Goal: Transaction & Acquisition: Purchase product/service

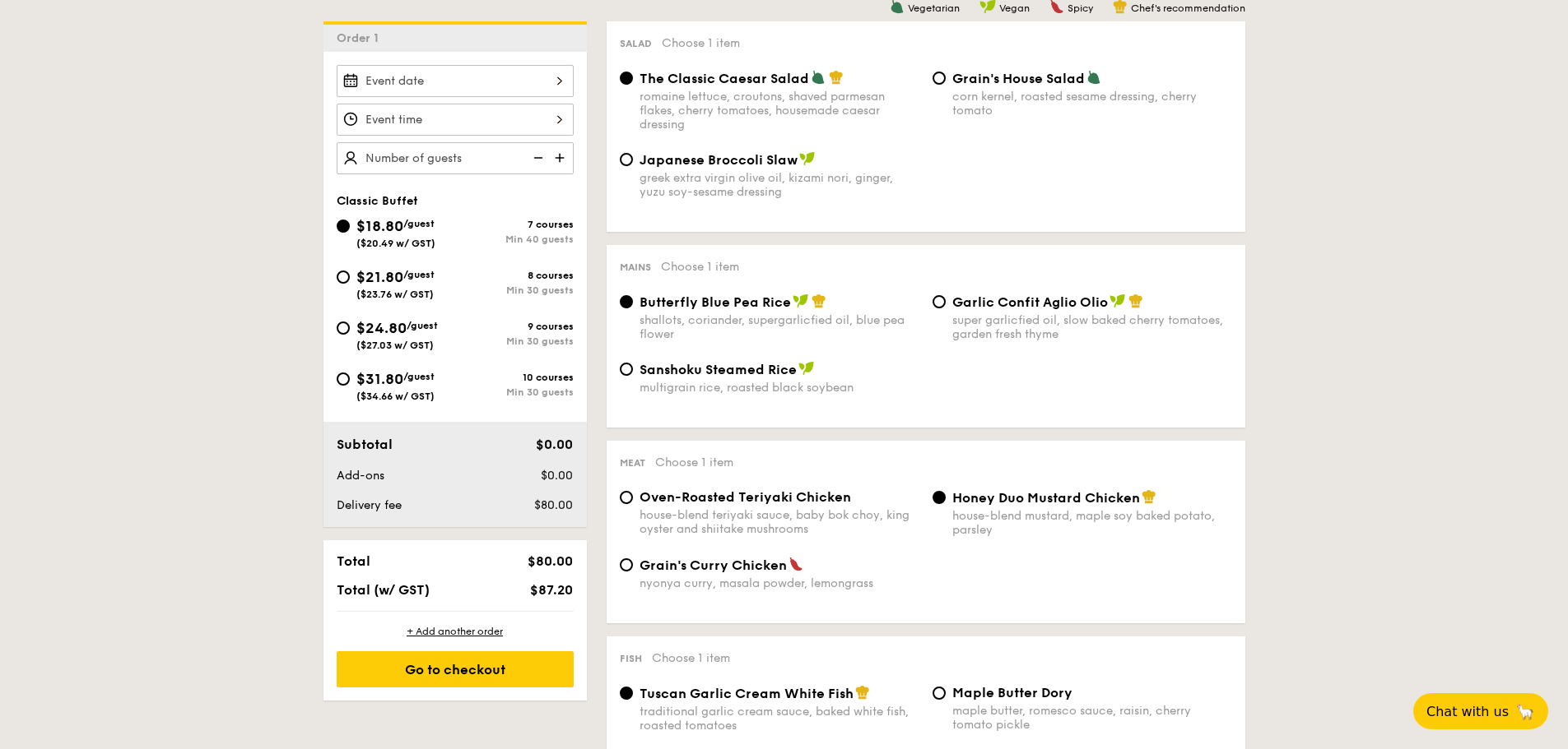
scroll to position [494, 0]
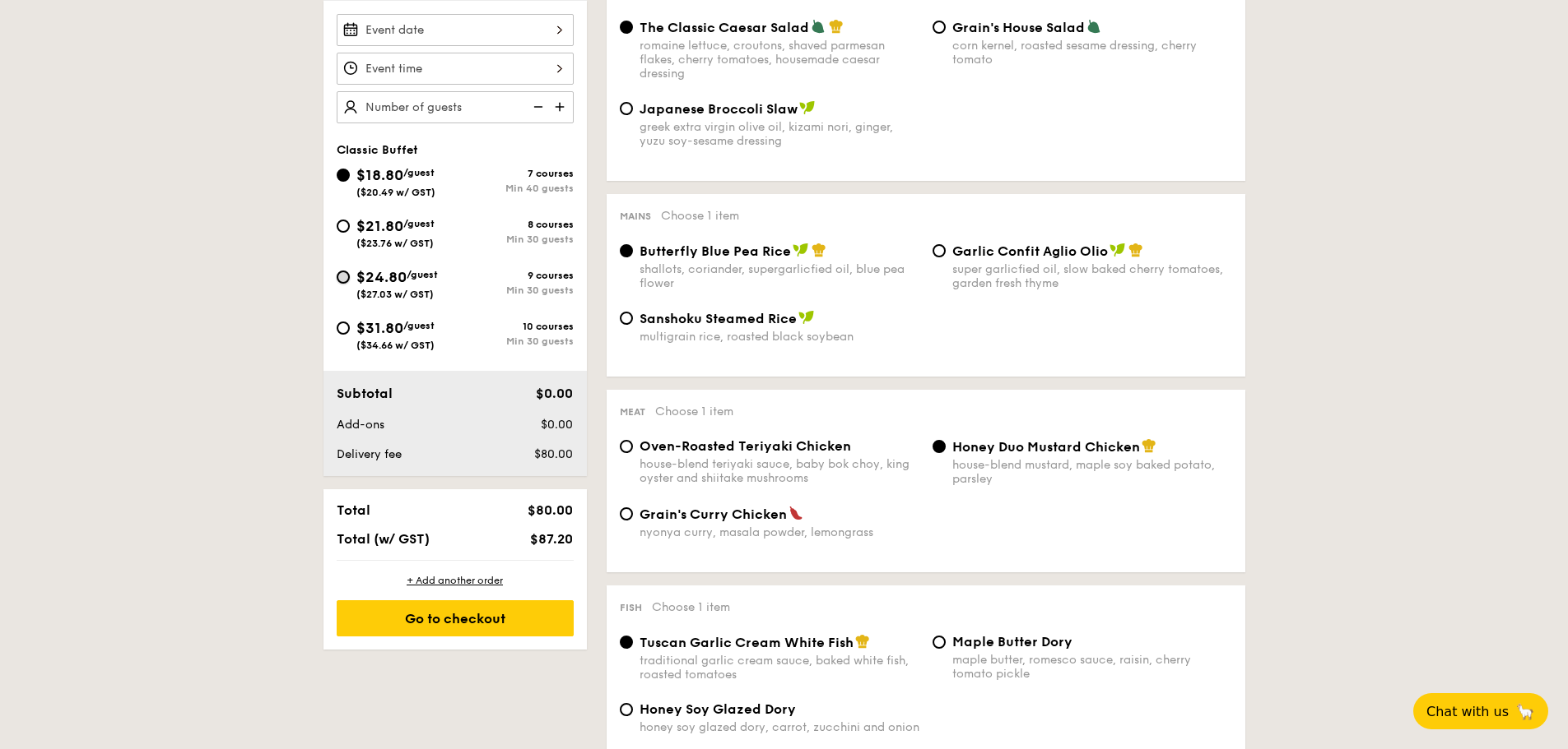
click at [341, 278] on input "$24.80 /guest ($27.03 w/ GST) 9 courses Min 30 guests" at bounding box center [343, 278] width 14 height 14
radio input "true"
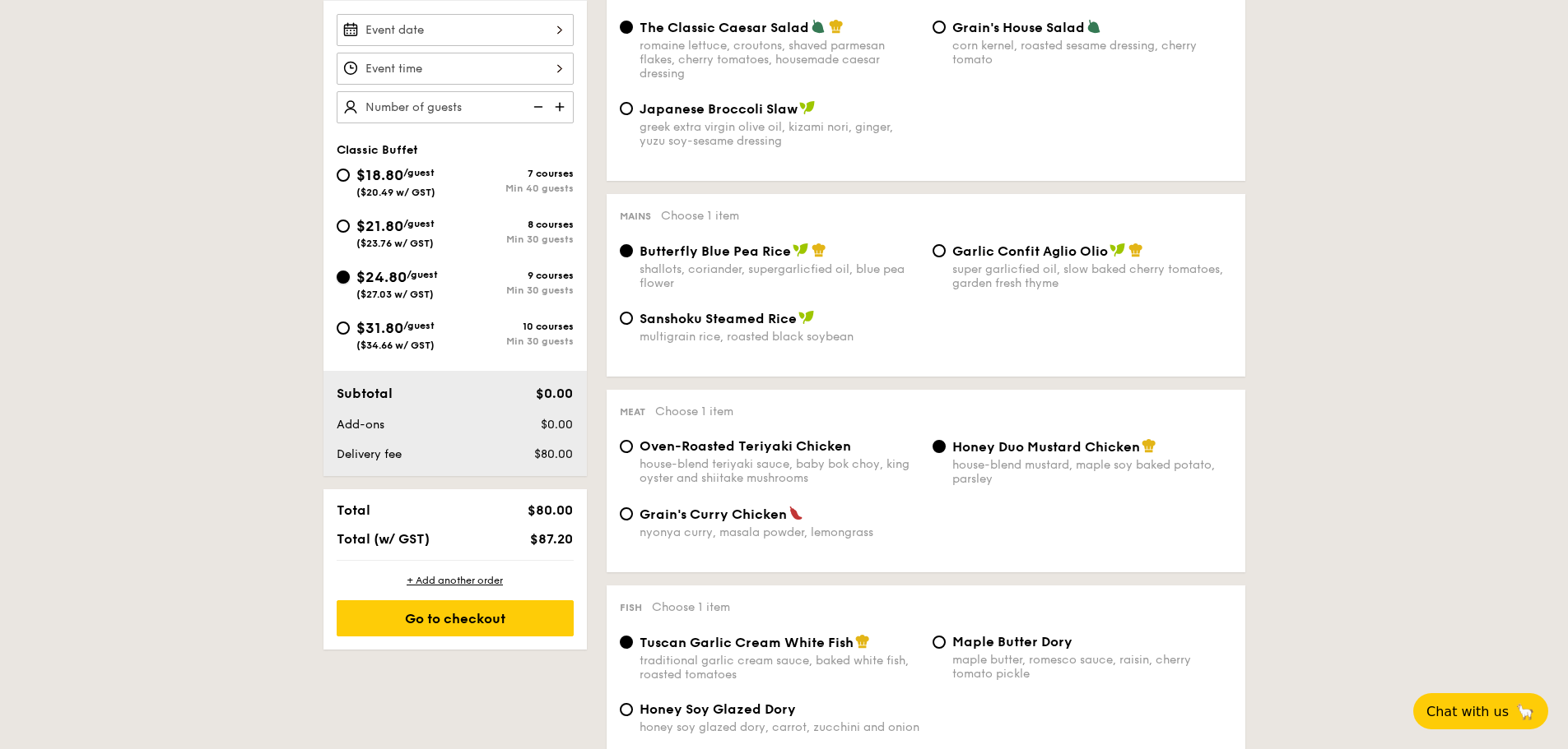
radio input "true"
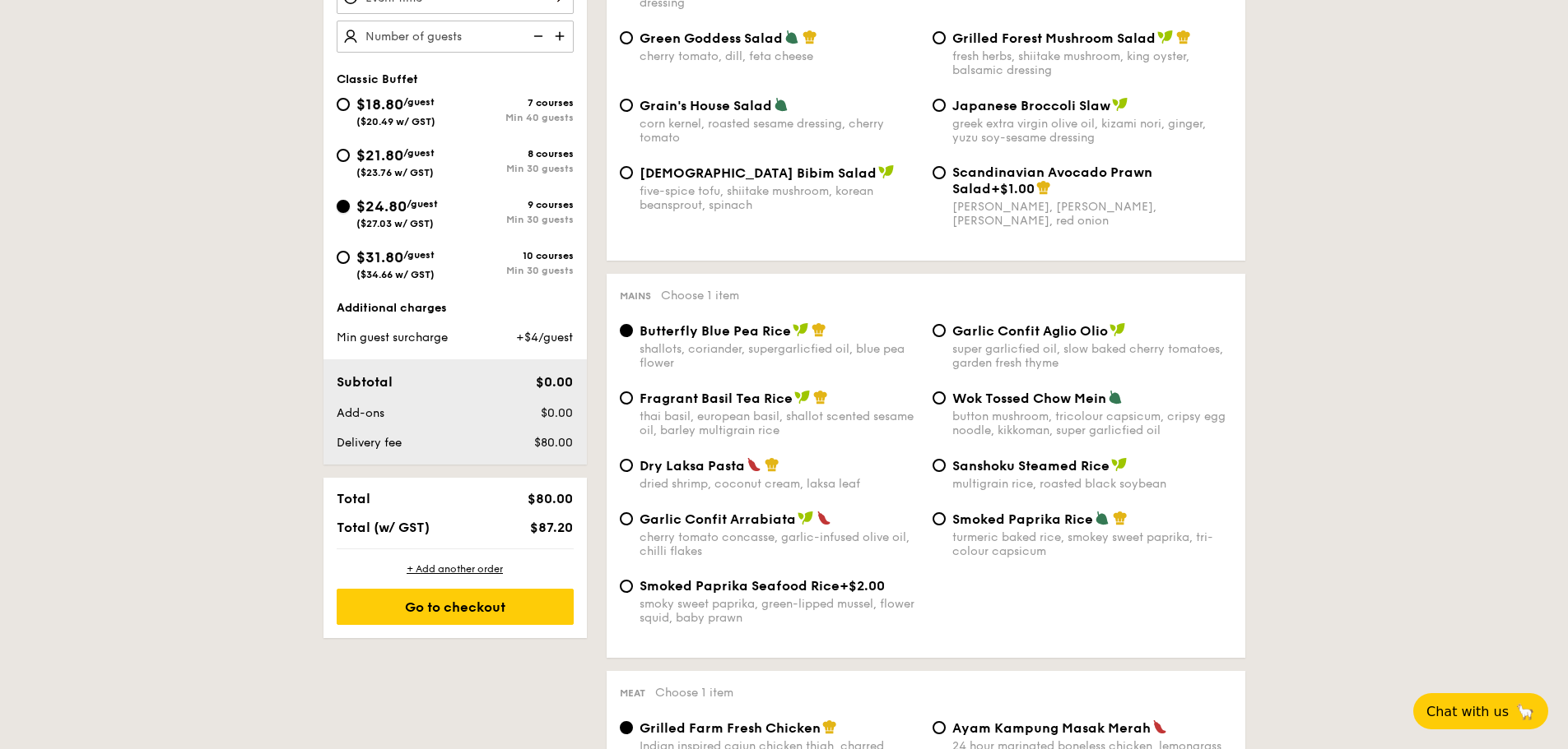
scroll to position [658, 0]
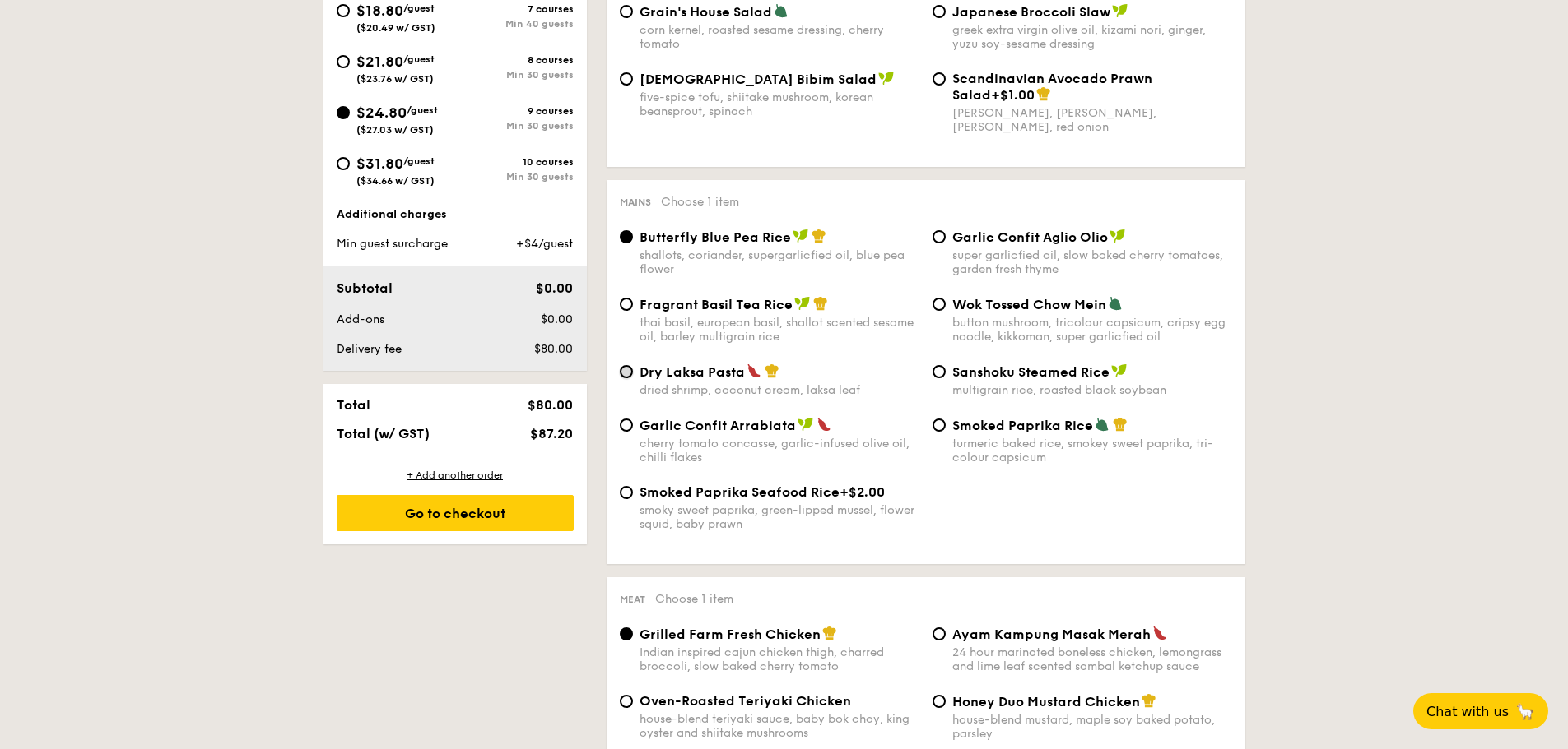
click at [623, 375] on input "Dry Laksa Pasta dried shrimp, coconut cream, laksa leaf" at bounding box center [626, 372] width 14 height 14
radio input "true"
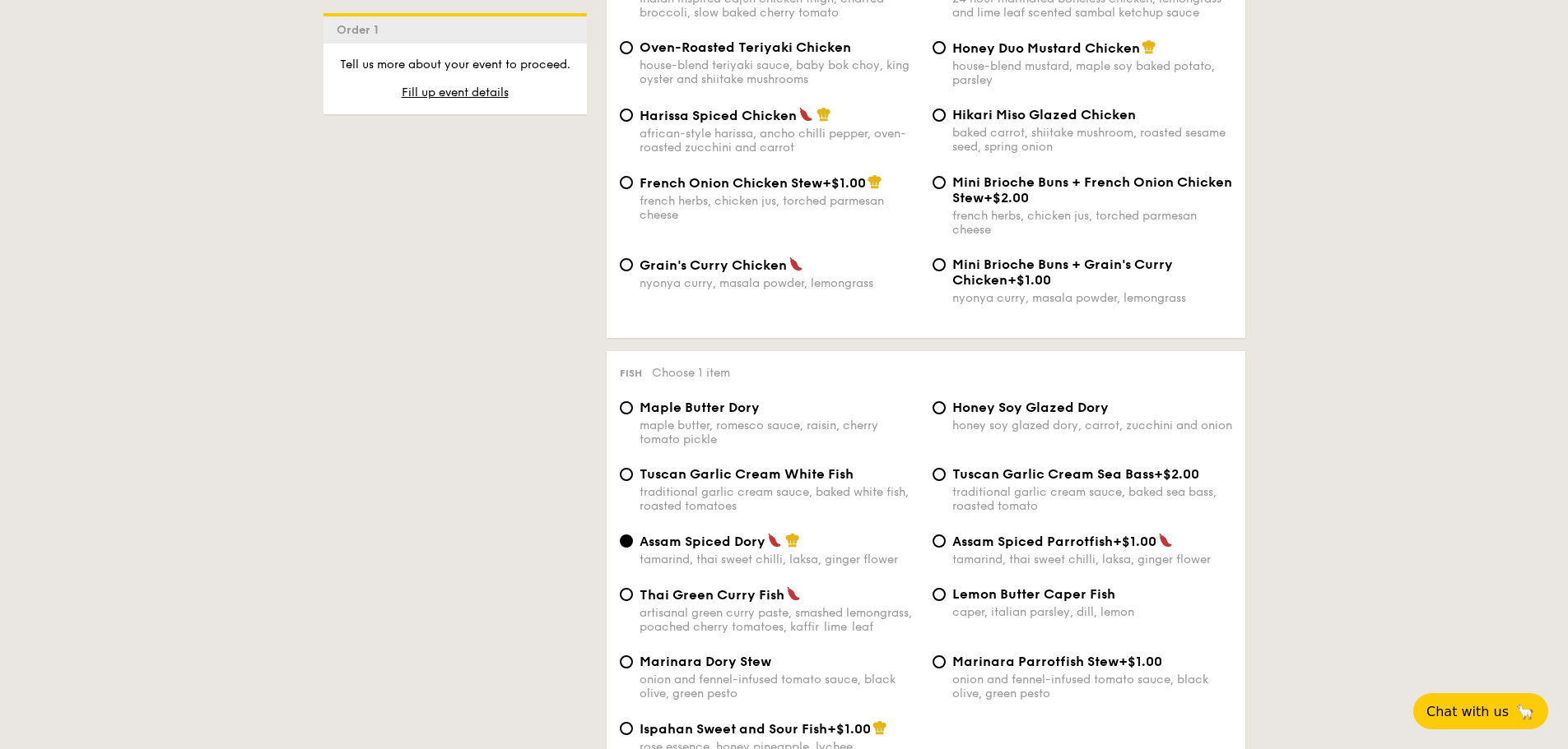
scroll to position [1316, 0]
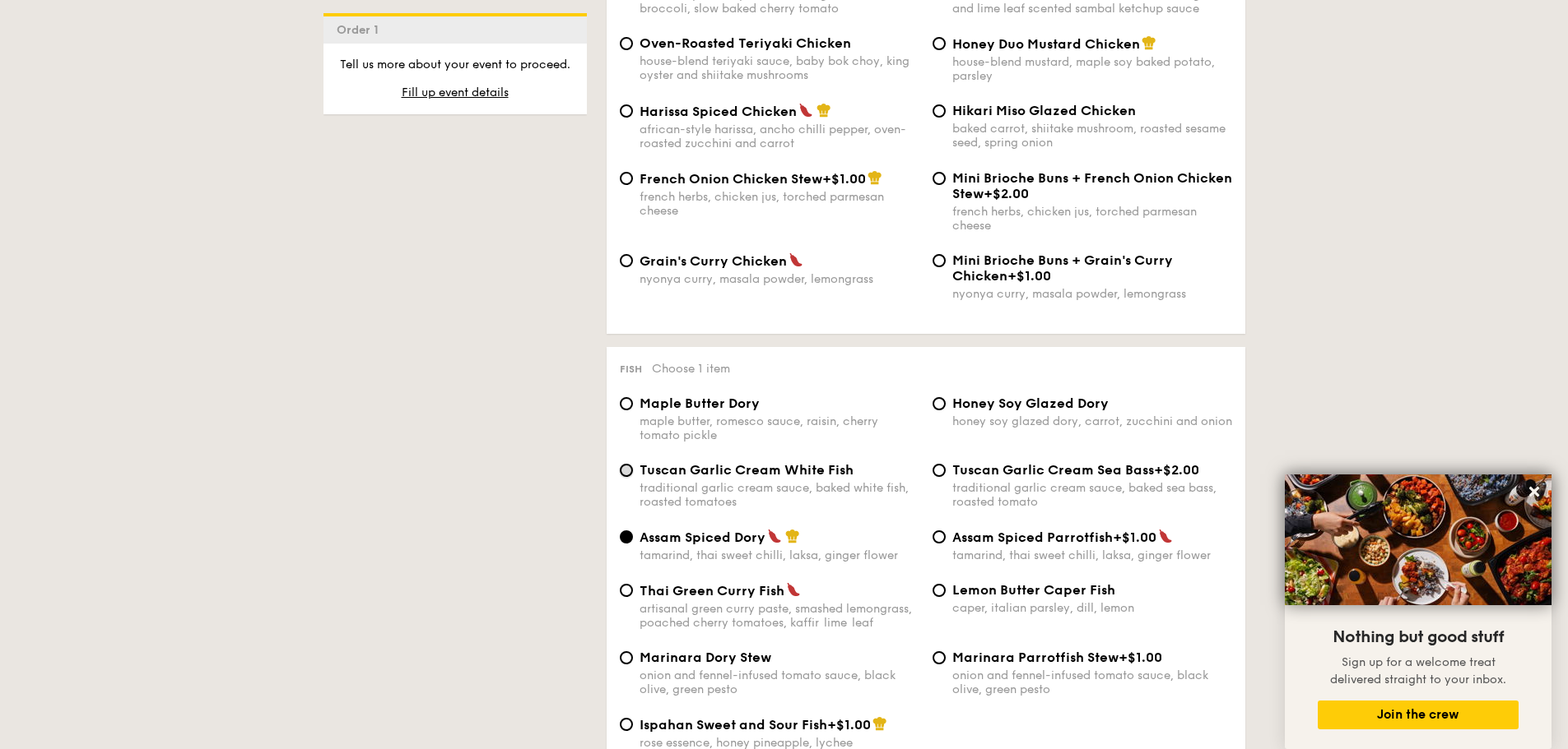
click at [624, 468] on input "Tuscan Garlic Cream White Fish traditional garlic cream sauce, baked white fish…" at bounding box center [626, 470] width 14 height 14
radio input "true"
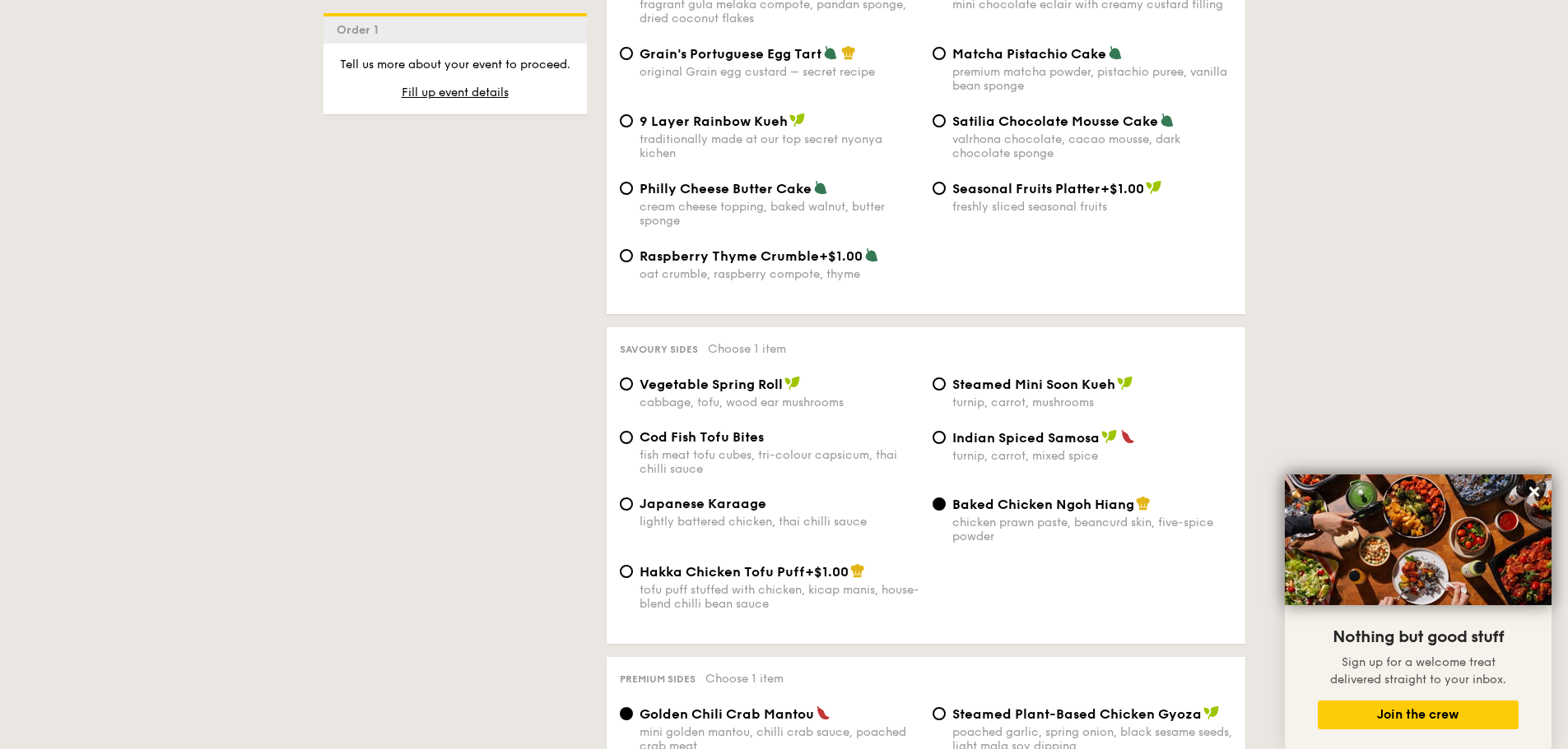
scroll to position [2549, 0]
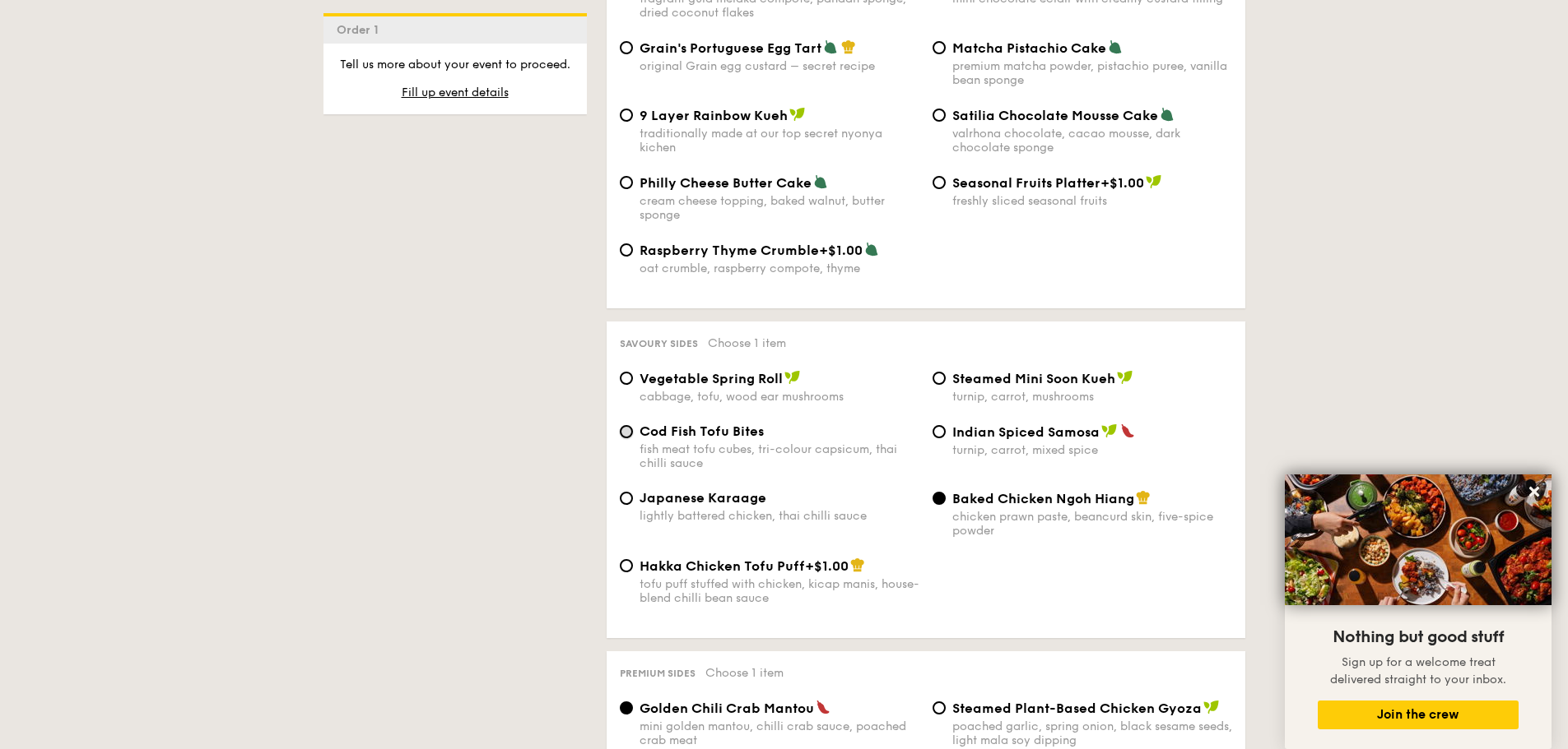
click at [625, 435] on input "Cod Fish Tofu Bites fish meat tofu cubes, tri-colour capsicum, thai chilli sauce" at bounding box center [626, 432] width 14 height 14
radio input "true"
click at [625, 497] on input "Japanese Karaage lightly battered chicken, thai chilli sauce" at bounding box center [626, 498] width 14 height 14
radio input "true"
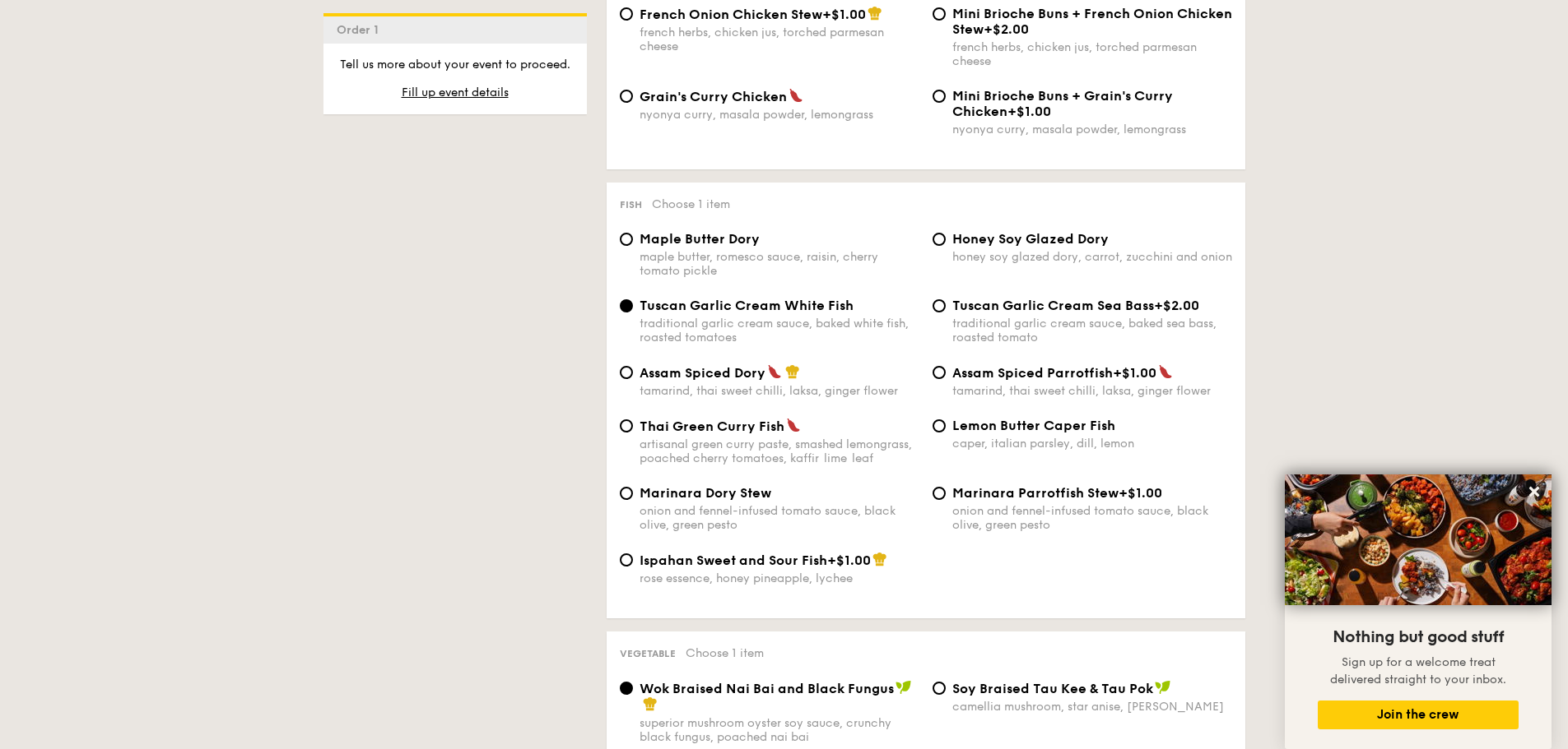
scroll to position [1151, 0]
